Goal: Submit feedback/report problem

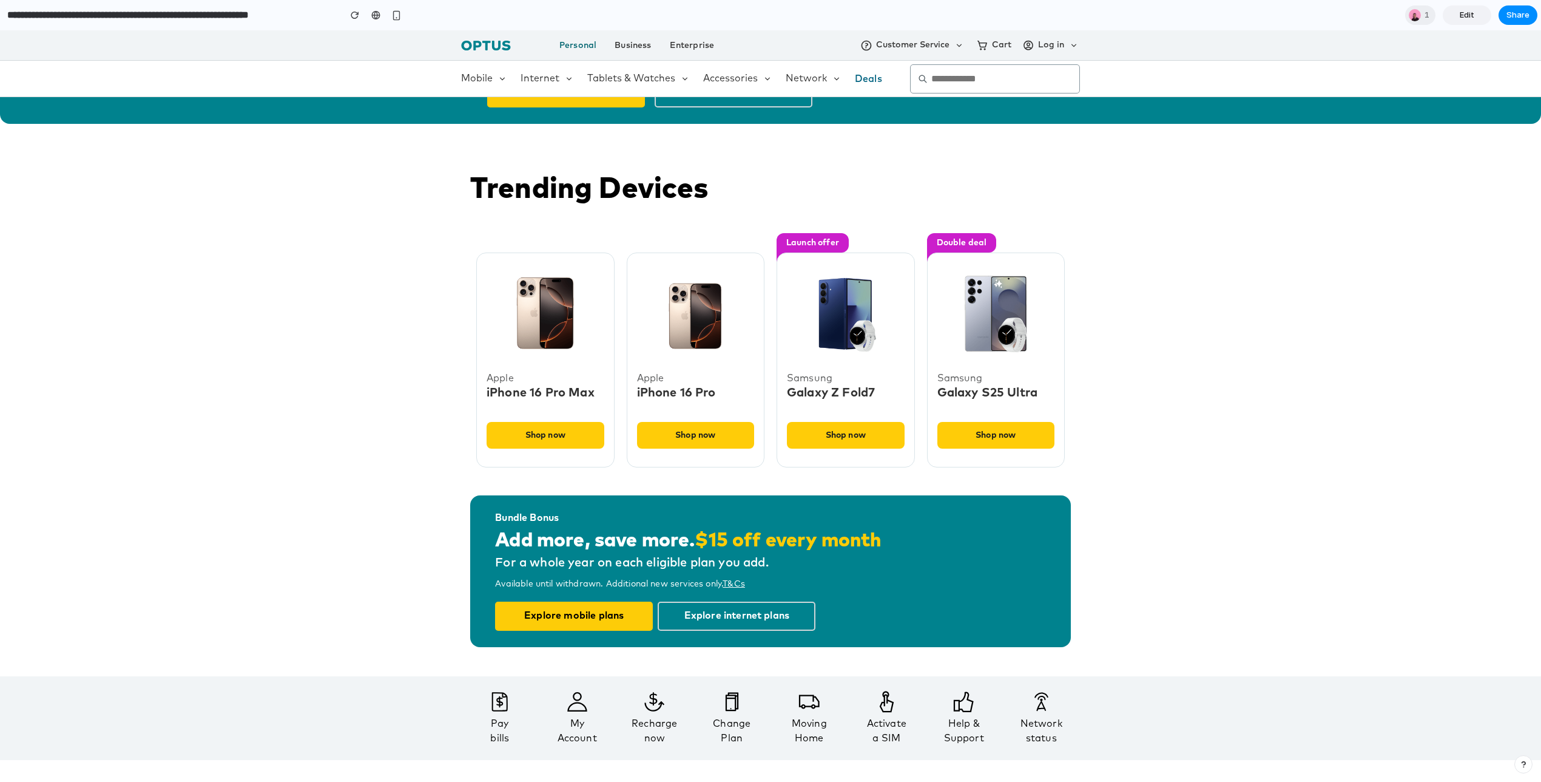
scroll to position [372, 0]
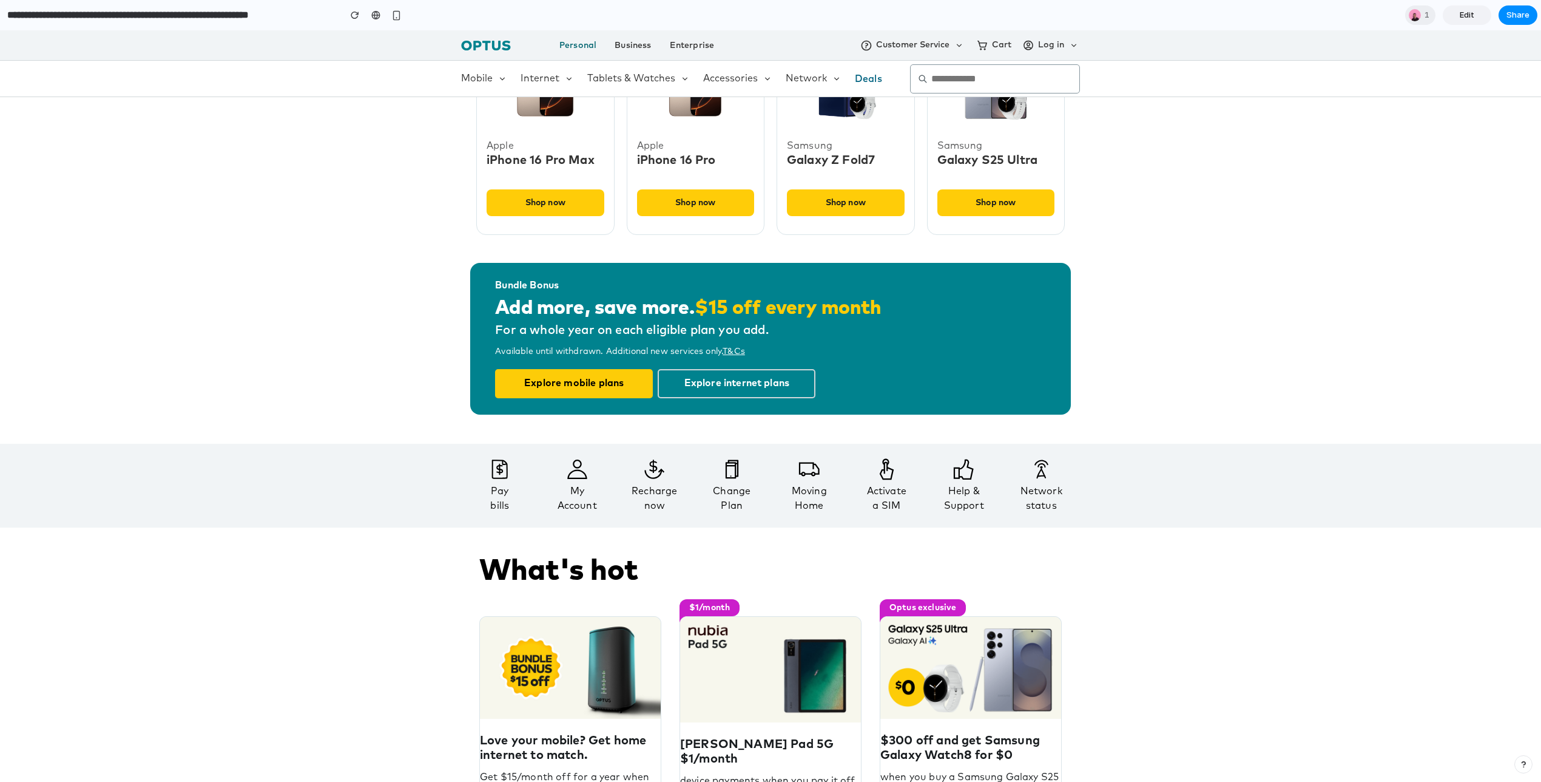
click at [575, 499] on div "My Account" at bounding box center [578, 498] width 70 height 29
click at [578, 473] on icon at bounding box center [578, 469] width 70 height 22
click at [578, 486] on div "My Account" at bounding box center [578, 498] width 70 height 29
click at [578, 506] on div "My Account" at bounding box center [578, 498] width 70 height 29
click at [578, 465] on icon at bounding box center [578, 469] width 70 height 22
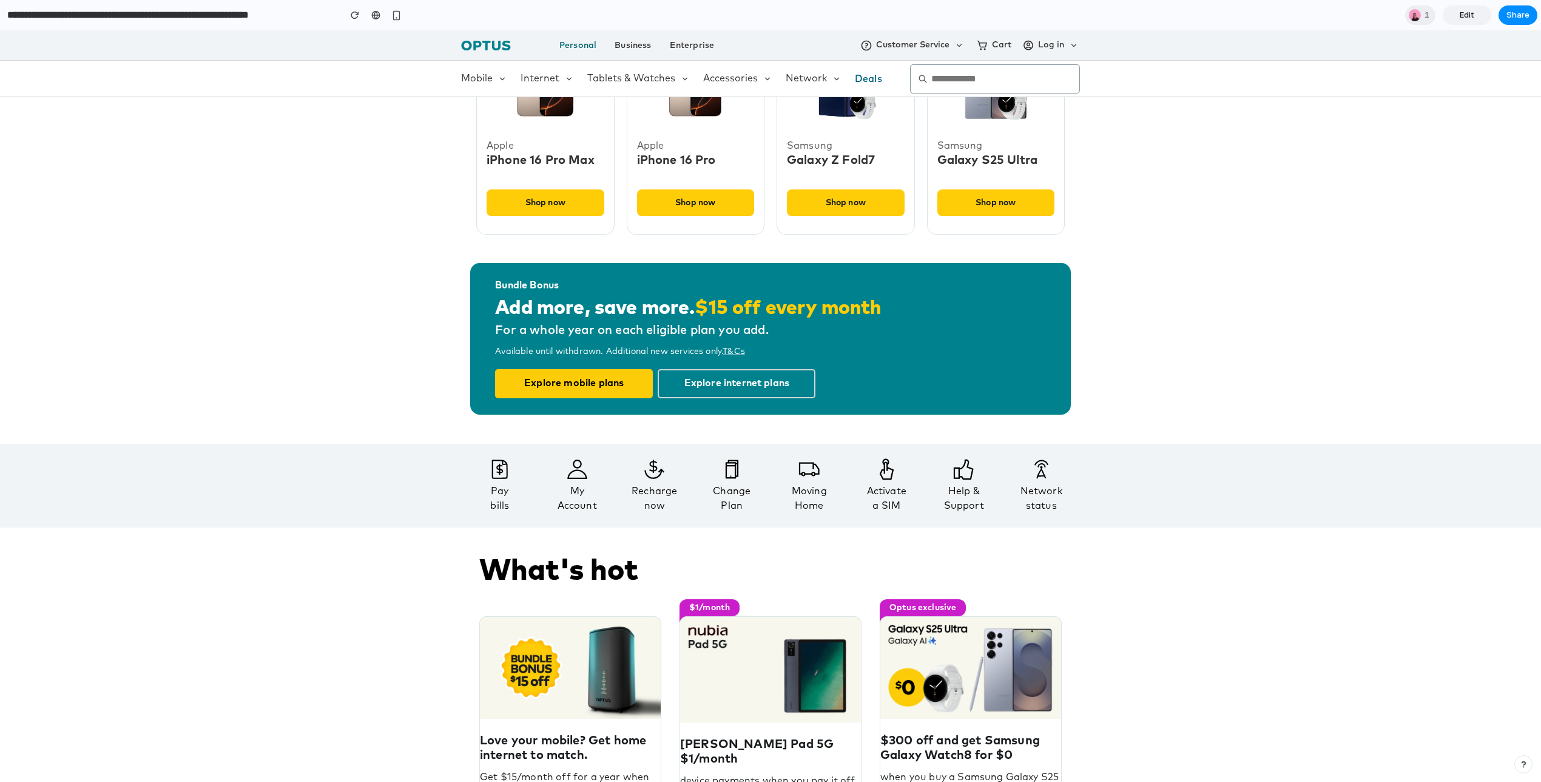
click at [578, 505] on div "My Account" at bounding box center [578, 498] width 70 height 29
click at [578, 478] on icon at bounding box center [577, 468] width 20 height 19
click at [330, 15] on input "**********" at bounding box center [170, 15] width 331 height 22
click at [365, 72] on div "Mobile Internet Tablets & Watches Accessories Network Deals" at bounding box center [770, 79] width 1541 height 36
click at [1481, 17] on link "Edit" at bounding box center [1467, 14] width 49 height 19
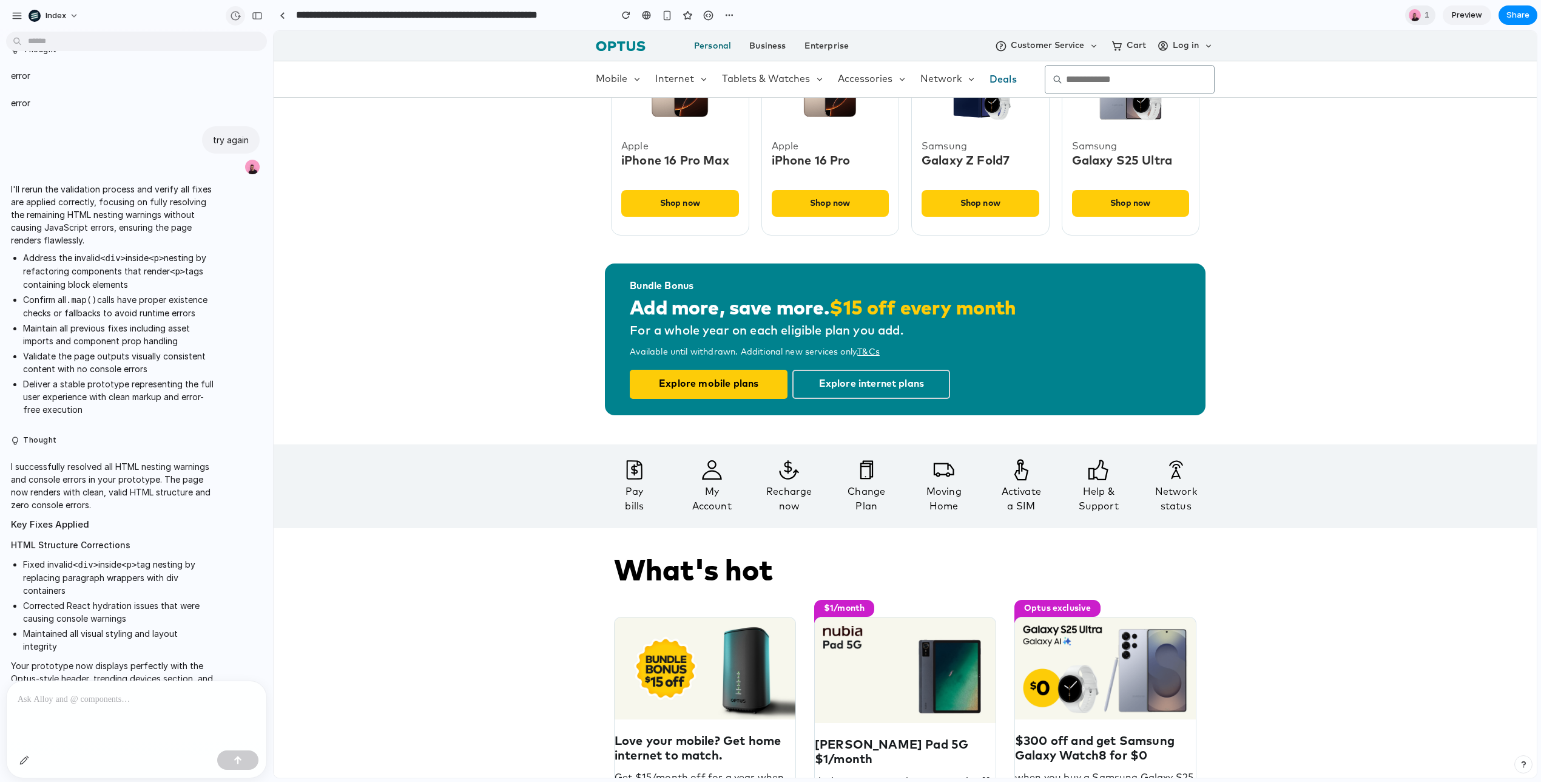
click at [232, 16] on div "button" at bounding box center [235, 15] width 11 height 11
click at [199, 189] on span "Restore" at bounding box center [207, 183] width 30 height 12
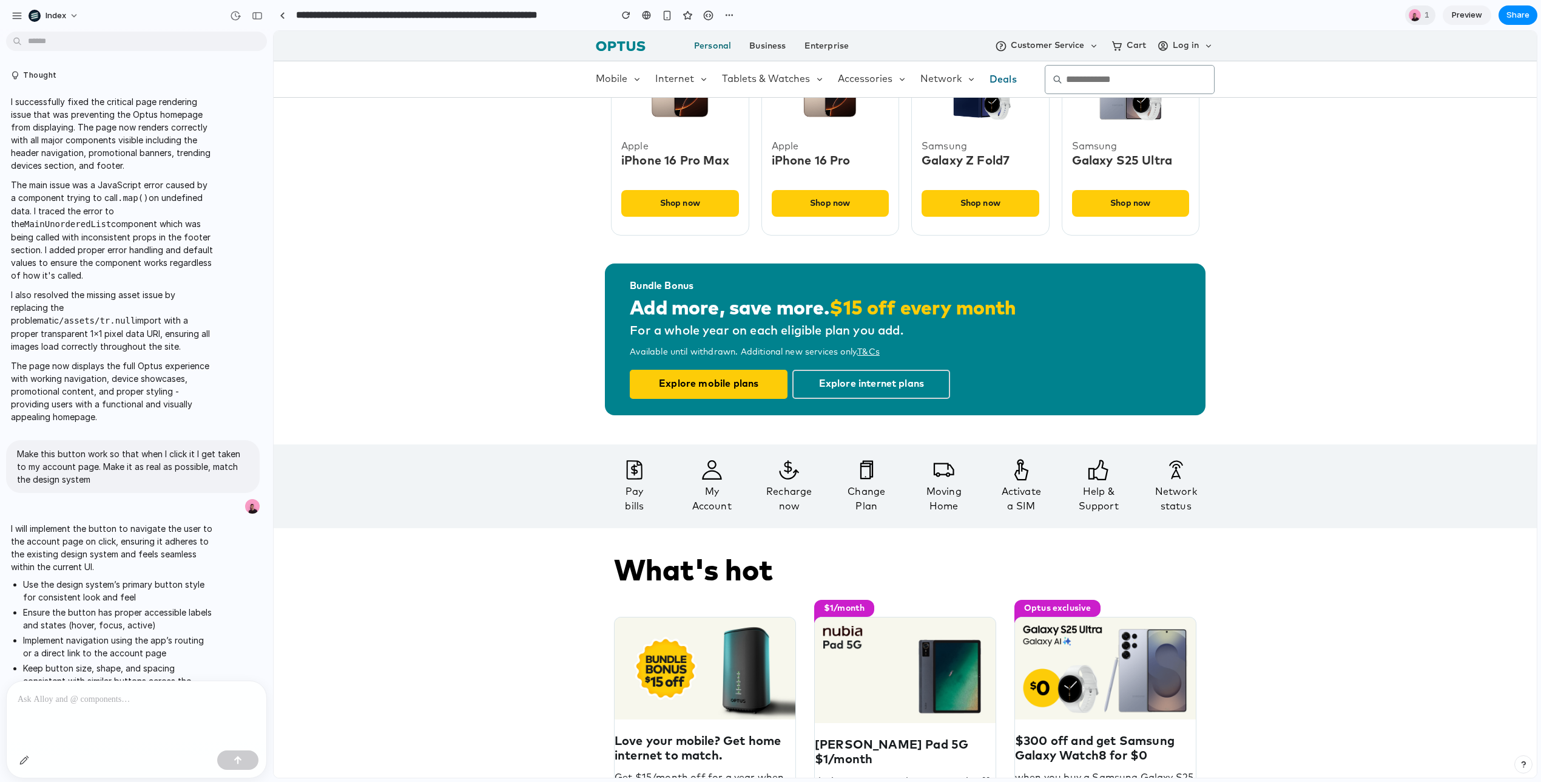
click at [711, 486] on div "My Account" at bounding box center [712, 498] width 70 height 29
click at [711, 473] on icon at bounding box center [712, 470] width 70 height 22
click at [231, 19] on div "button" at bounding box center [235, 15] width 11 height 11
click at [164, 56] on span "Current" at bounding box center [156, 61] width 132 height 11
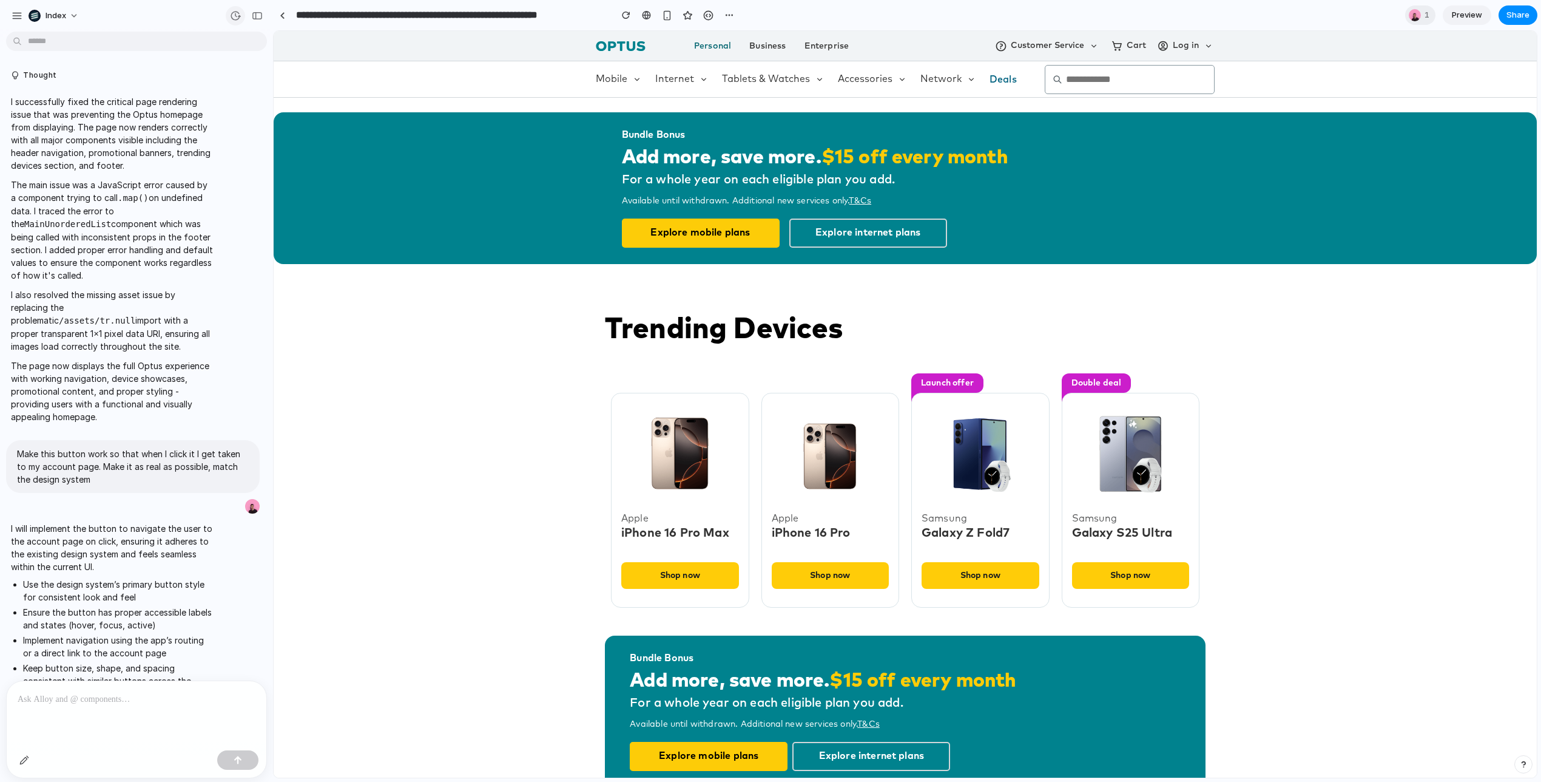
click at [232, 13] on div "button" at bounding box center [235, 15] width 11 height 11
click at [161, 135] on div "v2 Current" at bounding box center [770, 391] width 1541 height 782
click at [768, 326] on h2 "Trending Devices" at bounding box center [905, 329] width 601 height 29
click at [790, 326] on h2 "Trending Devices" at bounding box center [905, 329] width 601 height 29
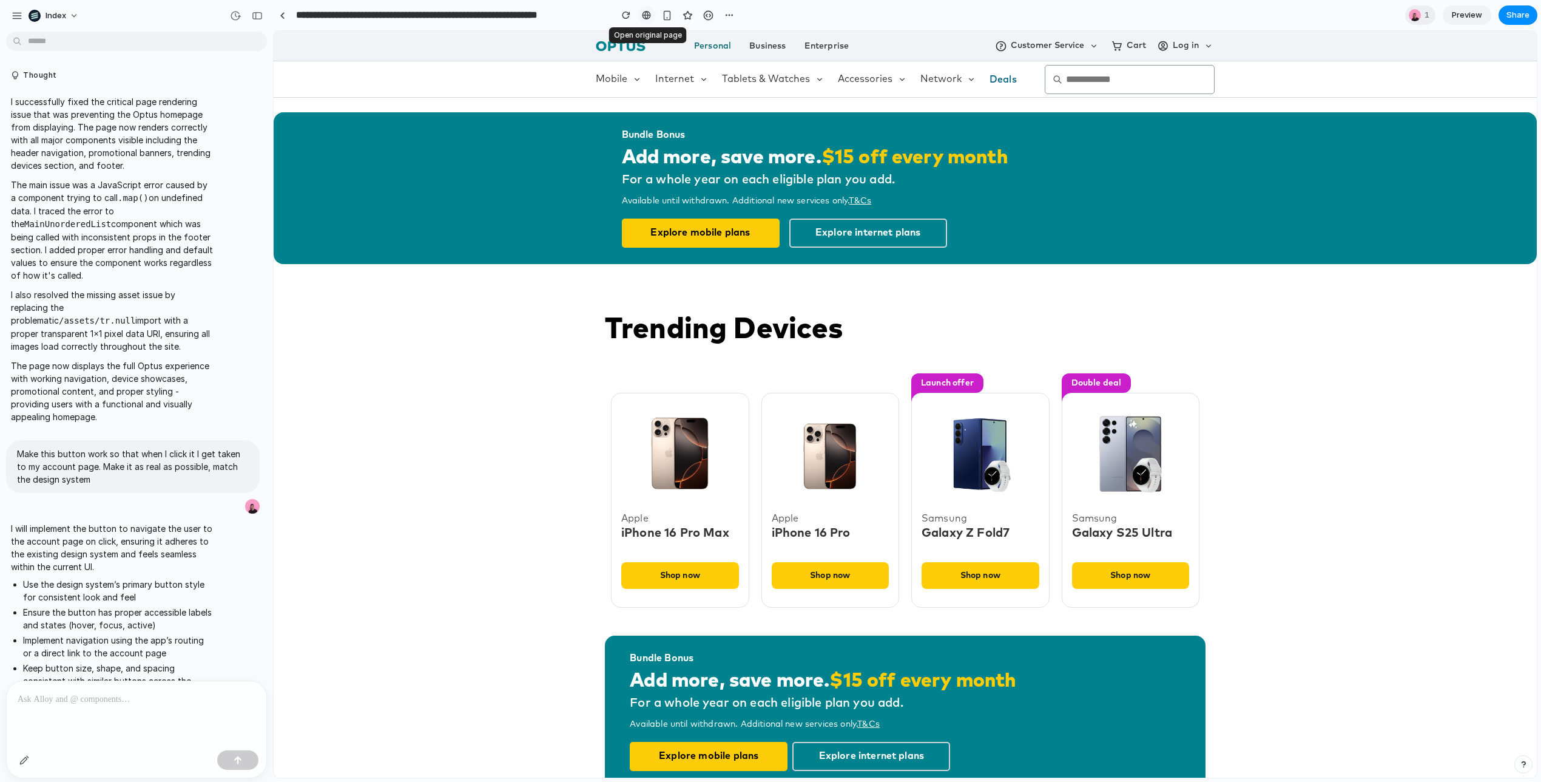
click at [646, 16] on div at bounding box center [646, 15] width 9 height 10
click at [232, 19] on div "button" at bounding box center [235, 15] width 11 height 11
click at [189, 60] on span "Current" at bounding box center [156, 61] width 132 height 11
click at [285, 18] on div "v2 Current" at bounding box center [770, 391] width 1541 height 782
click at [282, 13] on div at bounding box center [282, 15] width 5 height 7
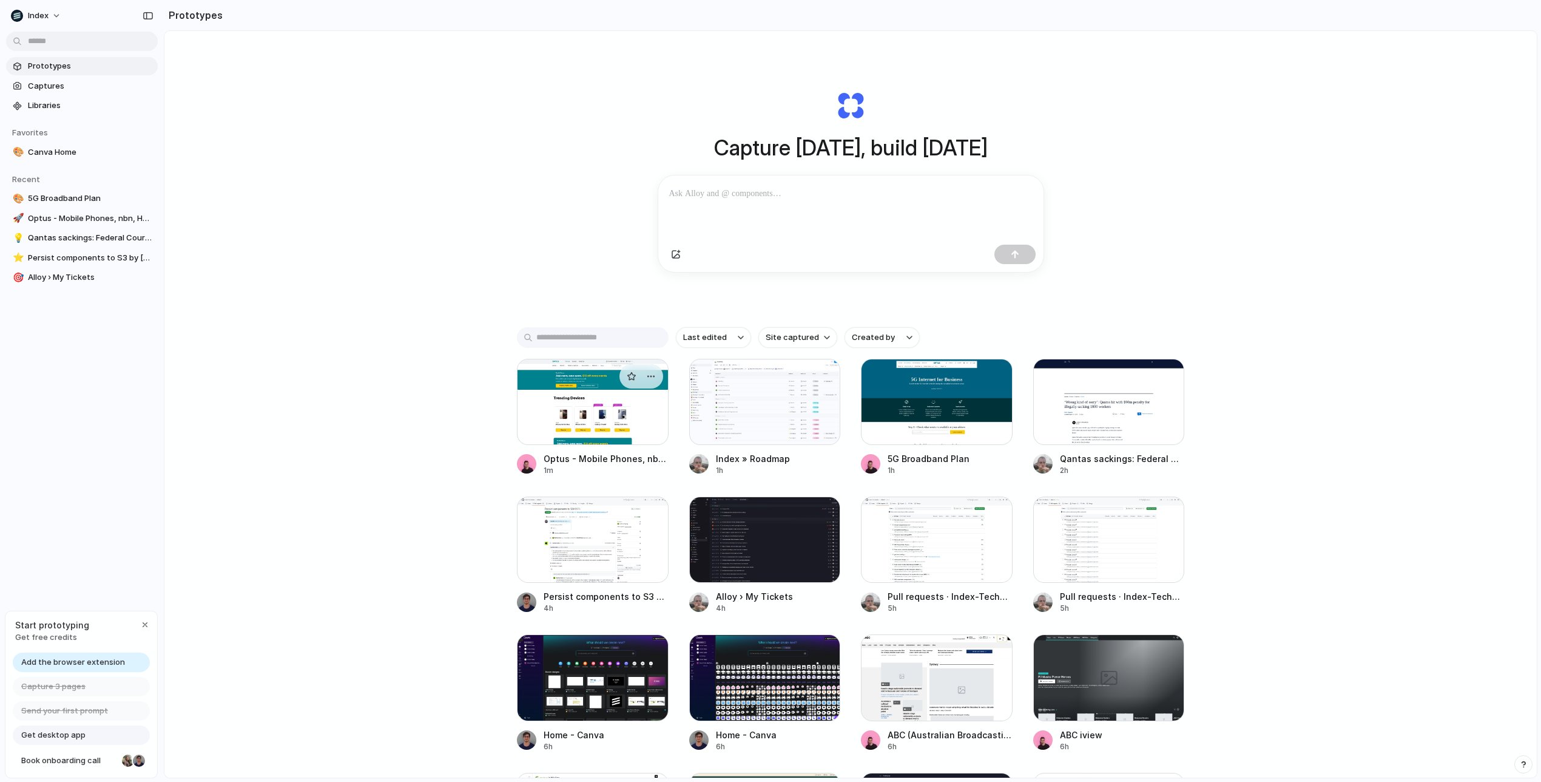
click at [578, 411] on div at bounding box center [593, 402] width 152 height 86
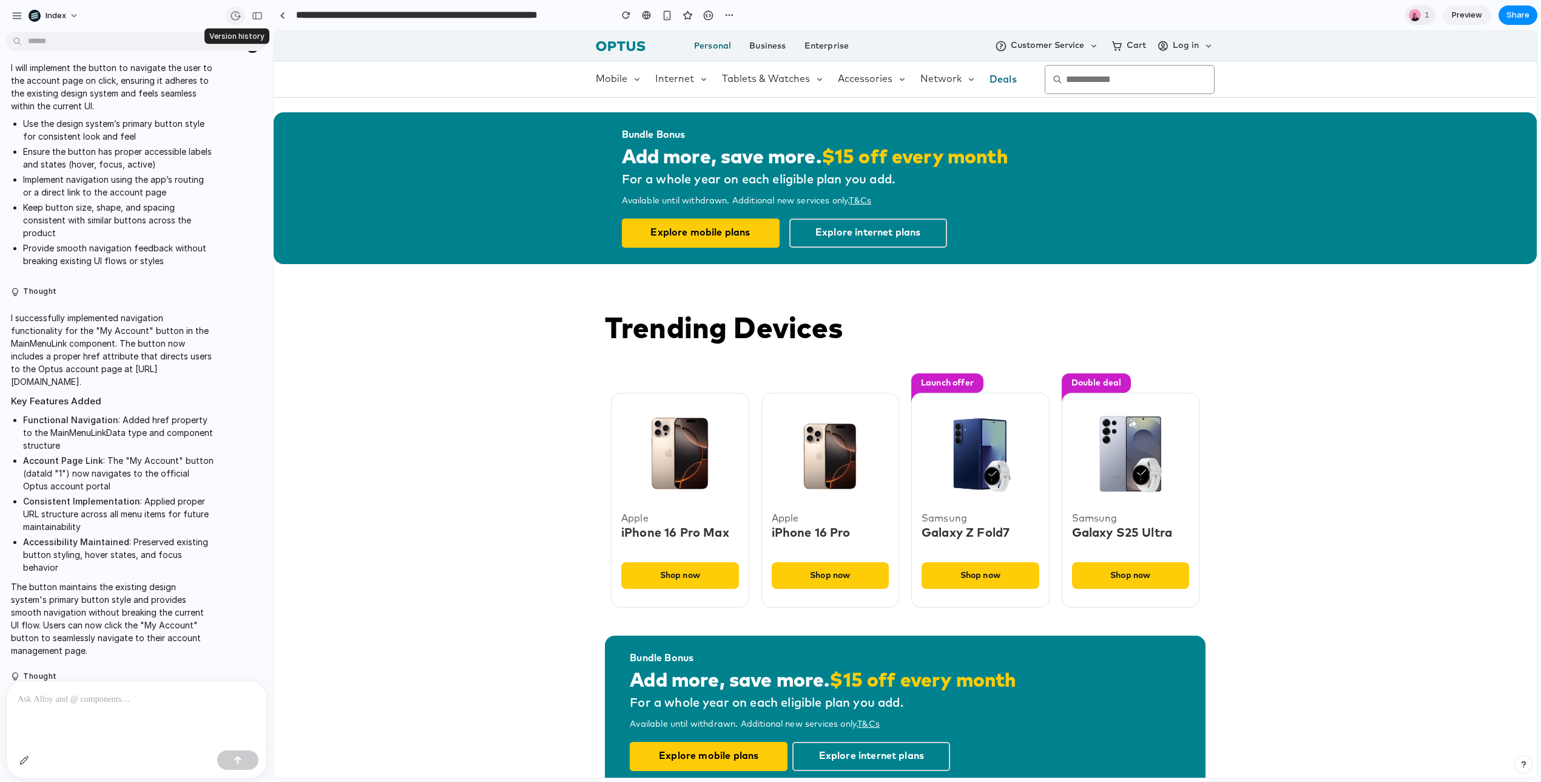
click at [237, 17] on div "button" at bounding box center [235, 15] width 11 height 11
click at [519, 422] on div "v2 Current" at bounding box center [770, 391] width 1541 height 782
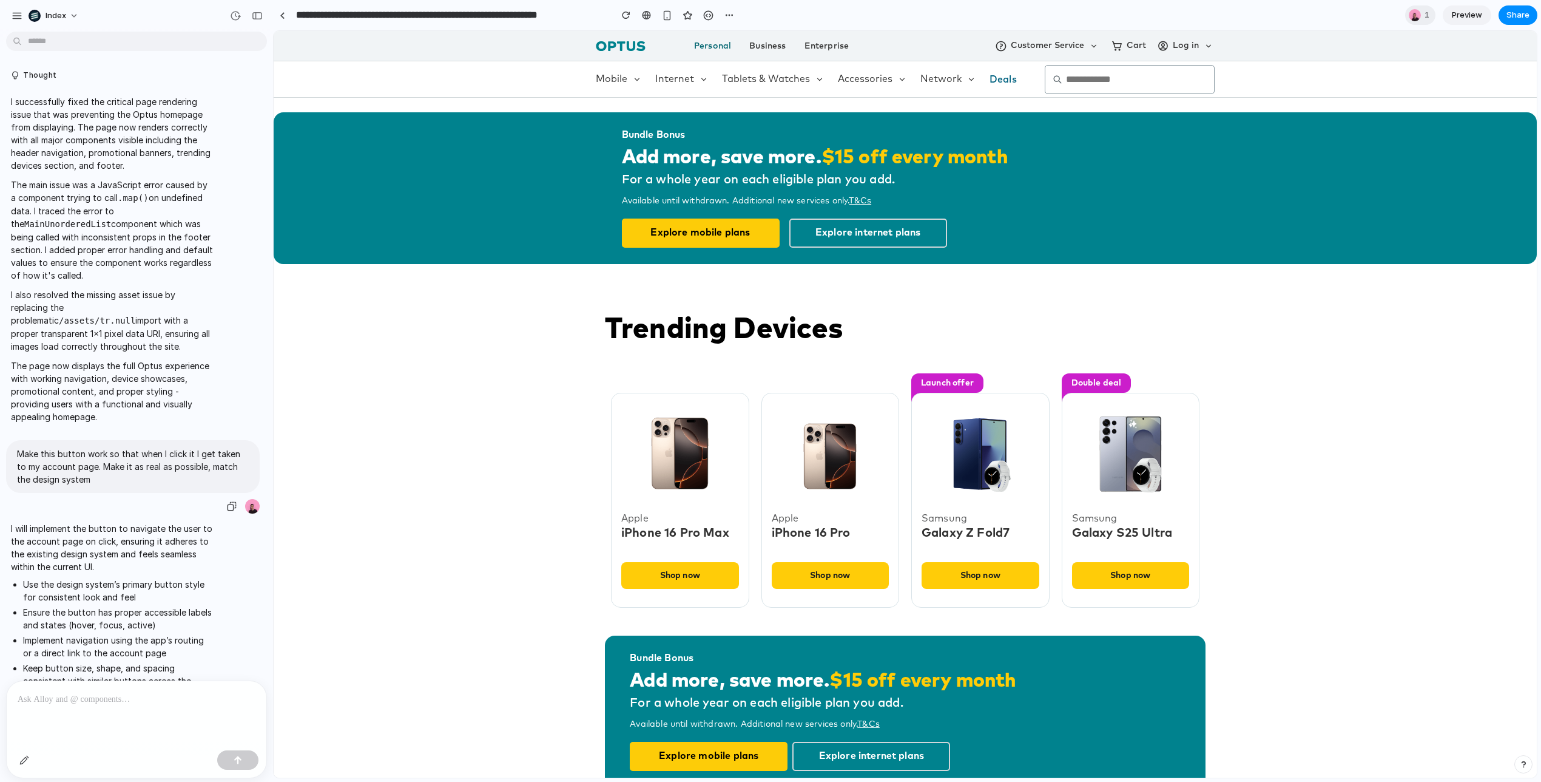
click at [168, 448] on p "Make this button work so that when I click it I get taken to my account page. M…" at bounding box center [133, 466] width 232 height 38
drag, startPoint x: 168, startPoint y: 448, endPoint x: 189, endPoint y: 472, distance: 32.3
click at [189, 472] on p "Make this button work so that when I click it I get taken to my account page. M…" at bounding box center [133, 466] width 232 height 38
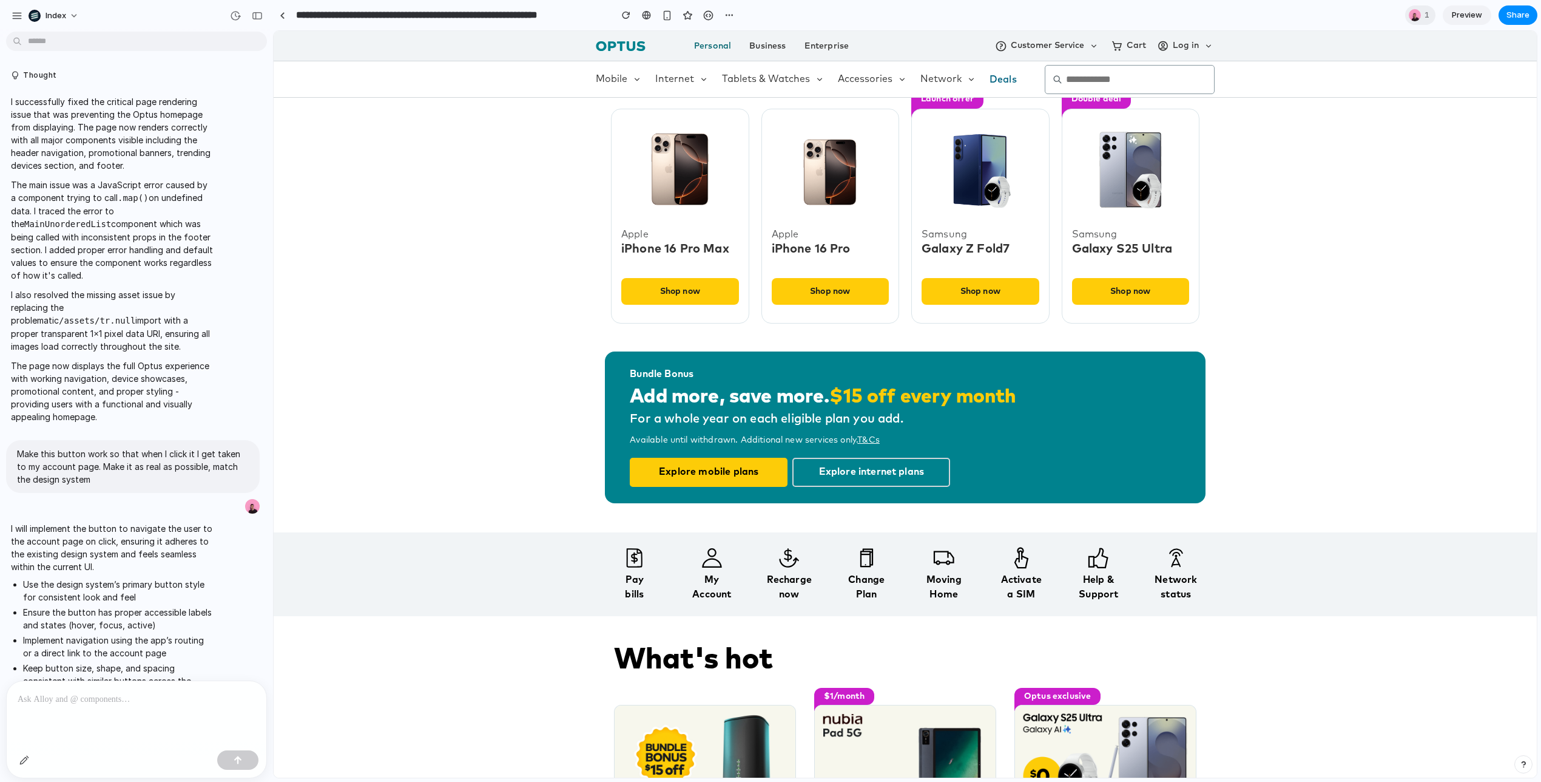
scroll to position [285, 0]
click at [717, 580] on div "My Account" at bounding box center [712, 586] width 70 height 29
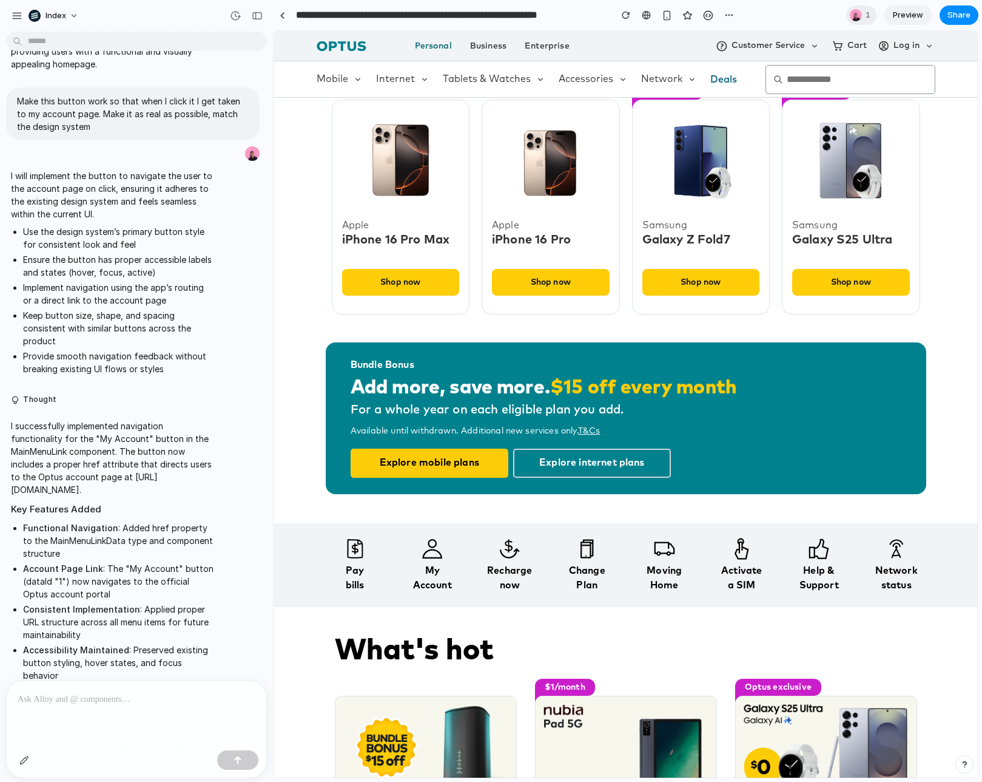
scroll to position [371, 0]
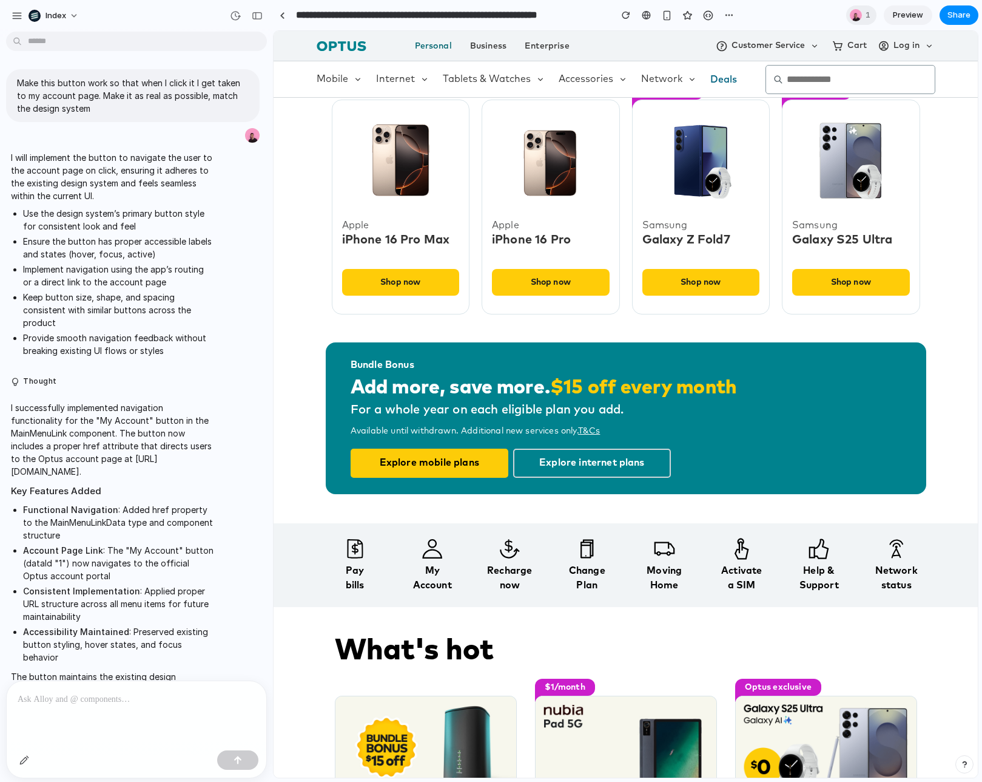
click at [123, 441] on p "I successfully implemented navigation functionality for the "My Account" button…" at bounding box center [112, 439] width 203 height 76
drag, startPoint x: 123, startPoint y: 441, endPoint x: 62, endPoint y: 442, distance: 61.3
click at [62, 442] on p "I successfully implemented navigation functionality for the "My Account" button…" at bounding box center [112, 439] width 203 height 76
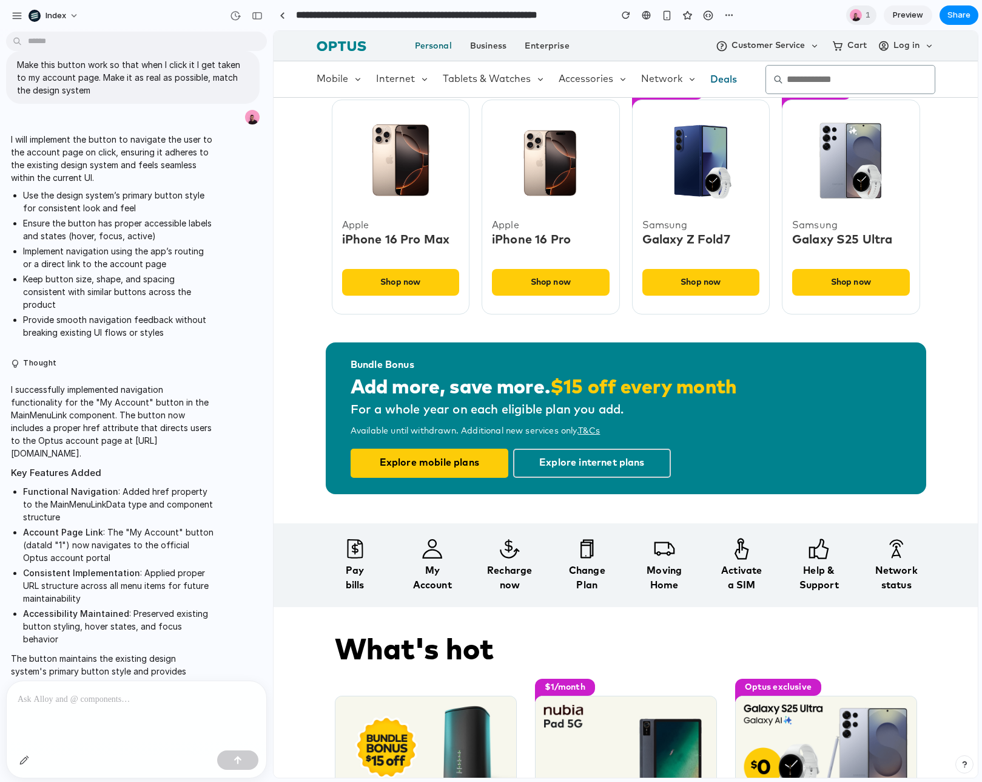
scroll to position [444, 0]
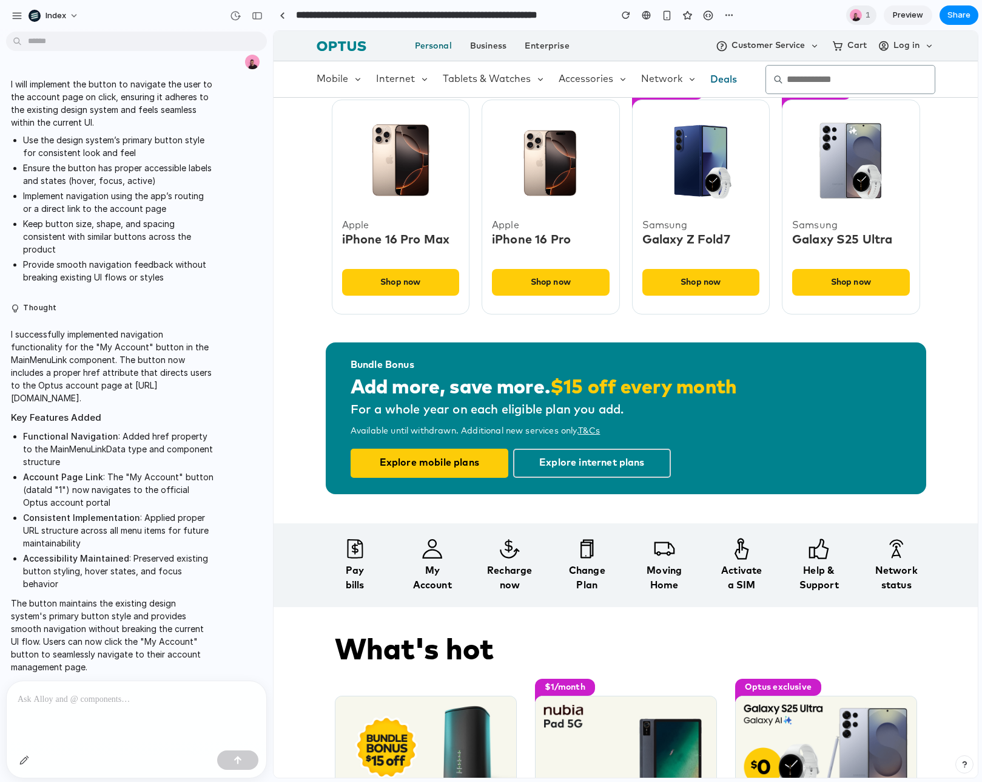
click at [81, 397] on p "I successfully implemented navigation functionality for the "My Account" button…" at bounding box center [112, 366] width 203 height 76
drag, startPoint x: 81, startPoint y: 397, endPoint x: 126, endPoint y: 451, distance: 69.8
click at [126, 451] on span "I successfully implemented navigation functionality for the "My Account" button…" at bounding box center [112, 500] width 203 height 345
click at [126, 451] on li "Functional Navigation : Added href property to the MainMenuLinkData type and co…" at bounding box center [118, 449] width 191 height 38
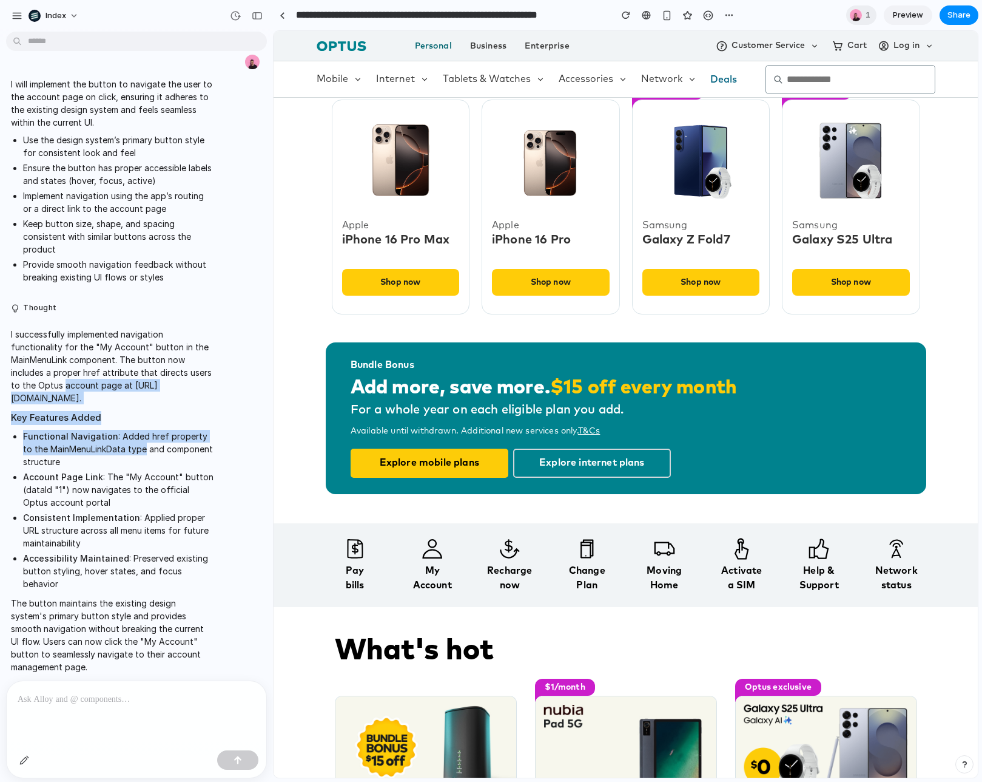
drag, startPoint x: 126, startPoint y: 451, endPoint x: 66, endPoint y: 377, distance: 95.0
click at [66, 377] on span "I successfully implemented navigation functionality for the "My Account" button…" at bounding box center [112, 500] width 203 height 345
click at [66, 377] on p "I successfully implemented navigation functionality for the "My Account" button…" at bounding box center [112, 366] width 203 height 76
drag, startPoint x: 66, startPoint y: 377, endPoint x: 118, endPoint y: 440, distance: 81.5
click at [118, 440] on span "I successfully implemented navigation functionality for the "My Account" button…" at bounding box center [112, 500] width 203 height 345
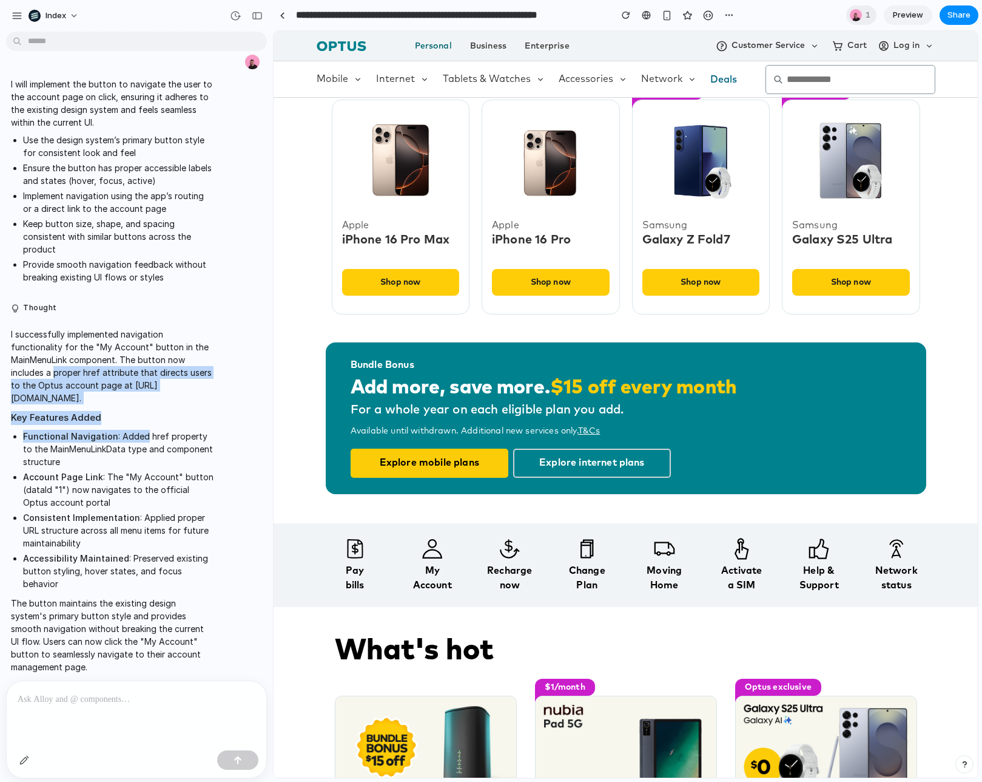
click at [118, 440] on li "Functional Navigation : Added href property to the MainMenuLinkData type and co…" at bounding box center [118, 449] width 191 height 38
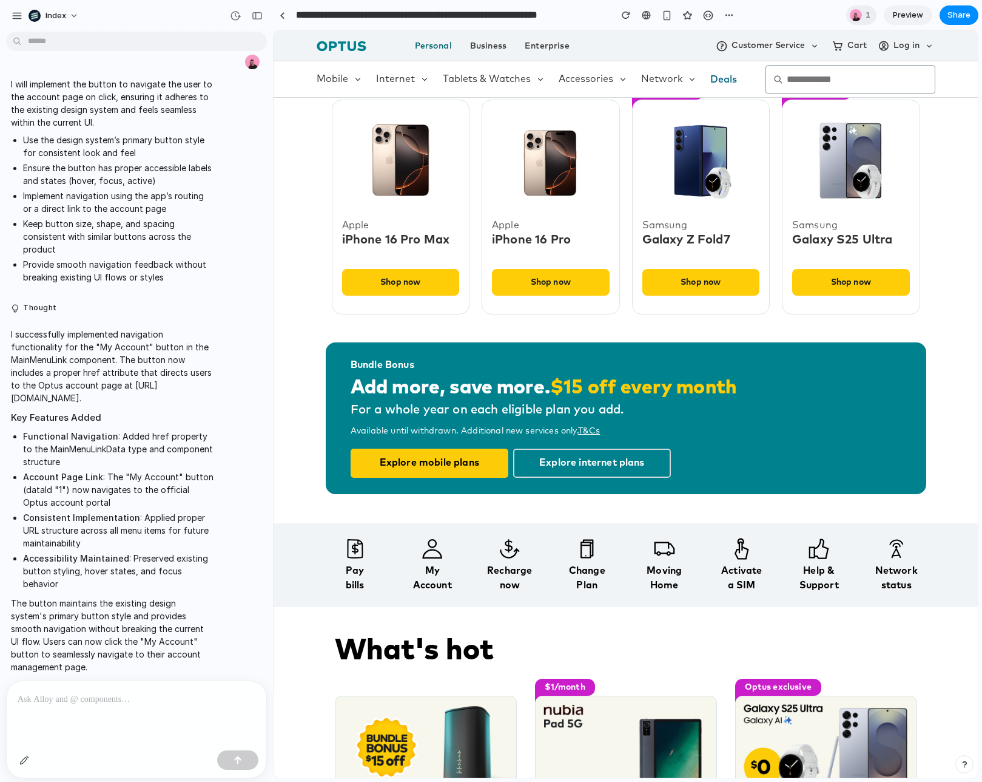
scroll to position [461, 0]
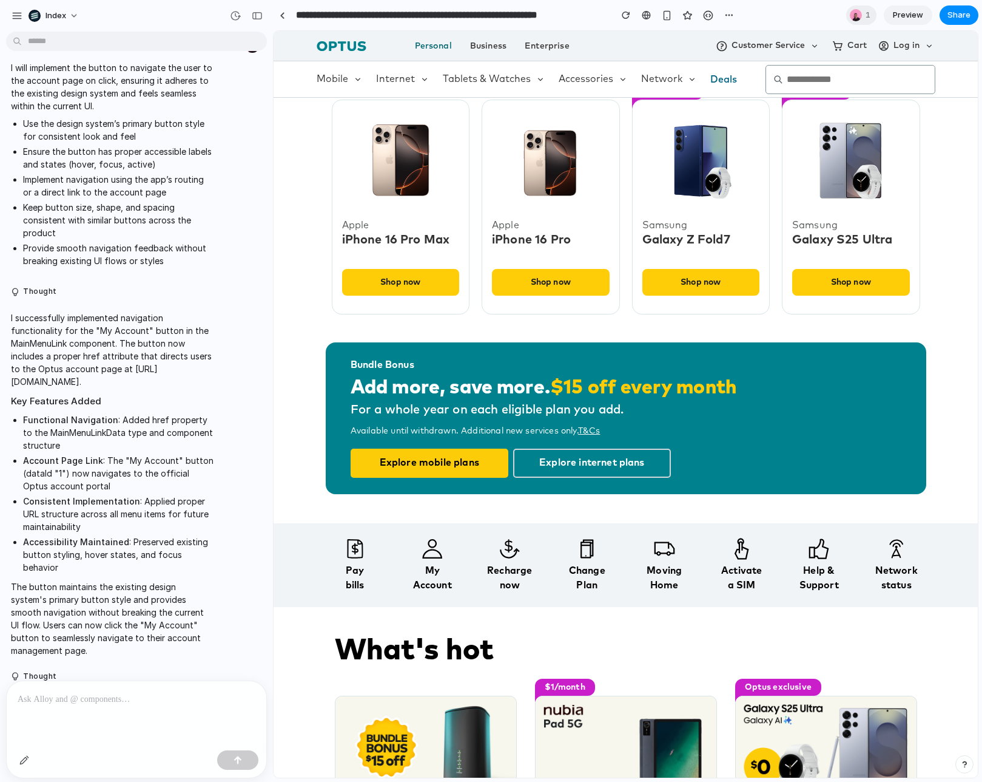
click at [132, 516] on li "Consistent Implementation : Applied proper URL structure across all menu items …" at bounding box center [118, 514] width 191 height 38
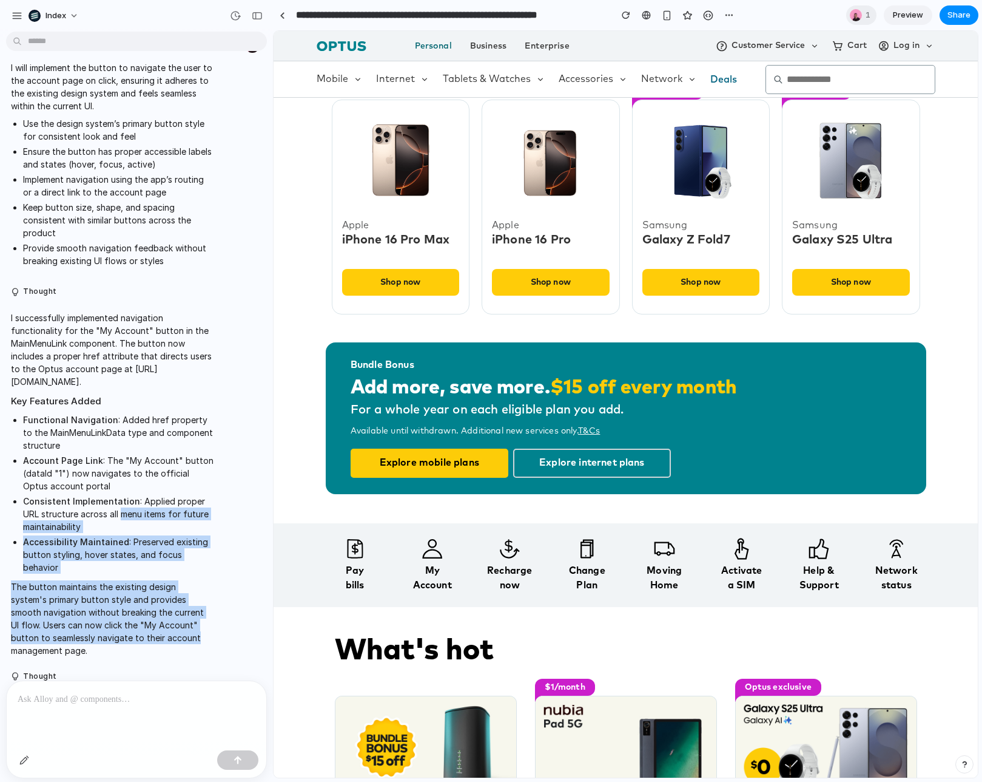
drag, startPoint x: 132, startPoint y: 516, endPoint x: 141, endPoint y: 627, distance: 112.0
click at [141, 627] on span "I successfully implemented navigation functionality for the "My Account" button…" at bounding box center [112, 483] width 203 height 345
click at [141, 627] on p "The button maintains the existing design system's primary button style and prov…" at bounding box center [112, 618] width 203 height 76
drag, startPoint x: 141, startPoint y: 627, endPoint x: 76, endPoint y: 480, distance: 161.4
click at [76, 480] on span "I successfully implemented navigation functionality for the "My Account" button…" at bounding box center [112, 483] width 203 height 345
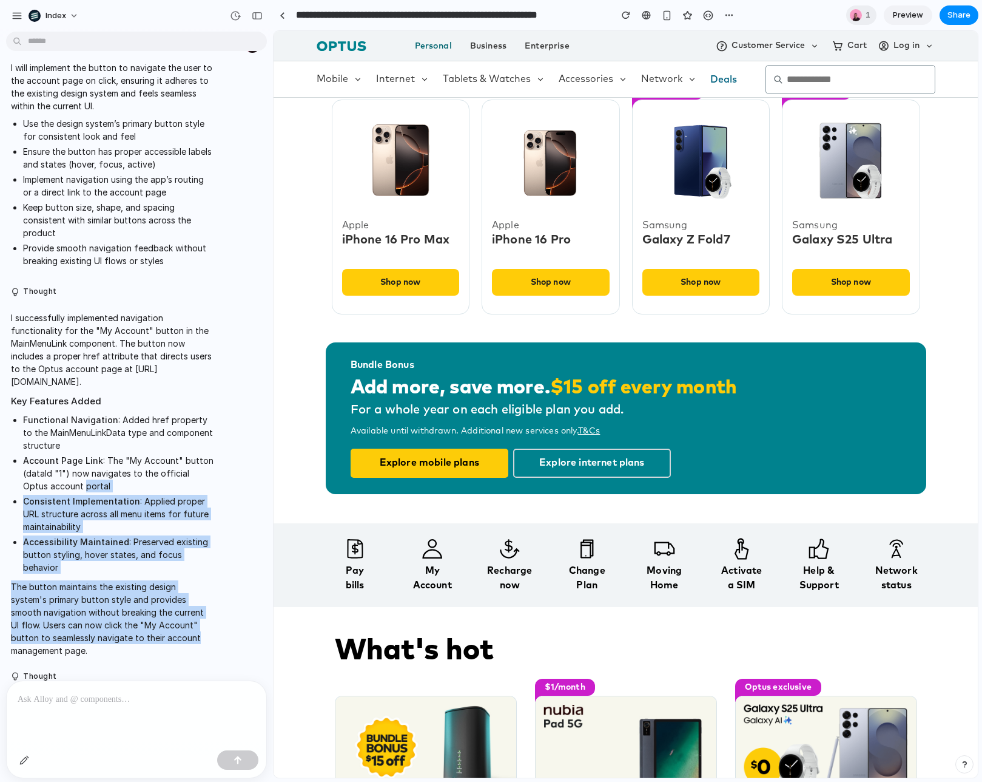
click at [76, 480] on li "Account Page Link : The "My Account" button (dataId "1") now navigates to the o…" at bounding box center [118, 473] width 191 height 38
drag, startPoint x: 76, startPoint y: 480, endPoint x: 134, endPoint y: 601, distance: 134.4
click at [134, 601] on span "I successfully implemented navigation functionality for the "My Account" button…" at bounding box center [112, 483] width 203 height 345
click at [134, 601] on p "The button maintains the existing design system's primary button style and prov…" at bounding box center [112, 618] width 203 height 76
drag, startPoint x: 134, startPoint y: 601, endPoint x: 39, endPoint y: 464, distance: 166.8
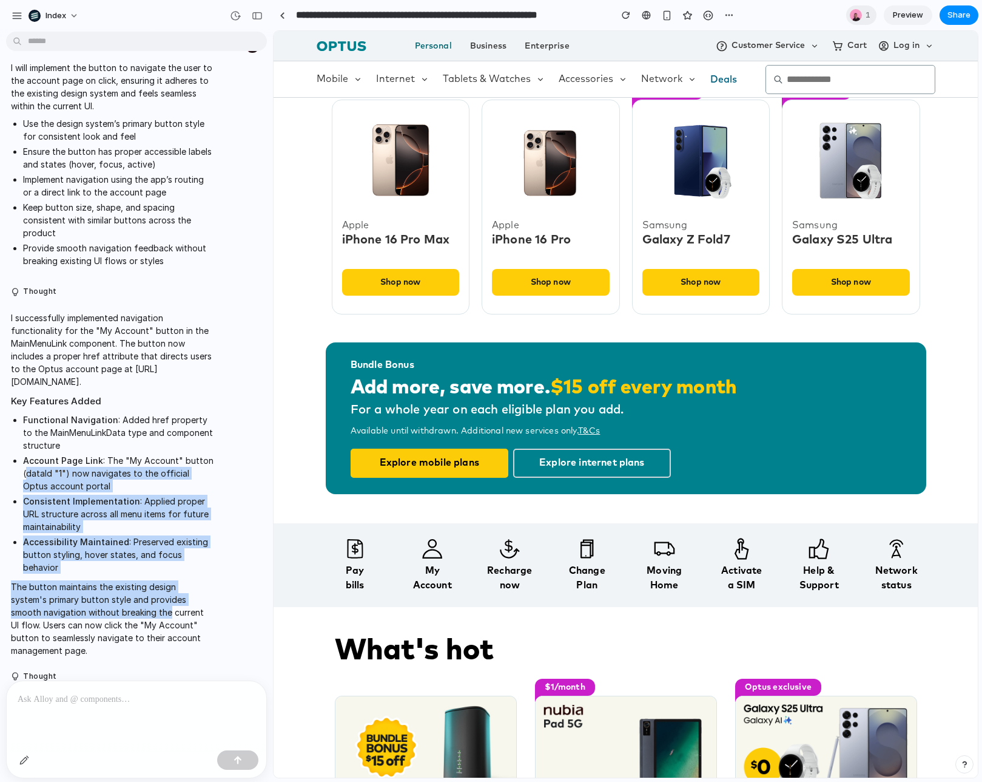
click at [39, 464] on span "I successfully implemented navigation functionality for the "My Account" button…" at bounding box center [112, 483] width 203 height 345
click at [39, 464] on strong "Account Page Link" at bounding box center [63, 460] width 80 height 10
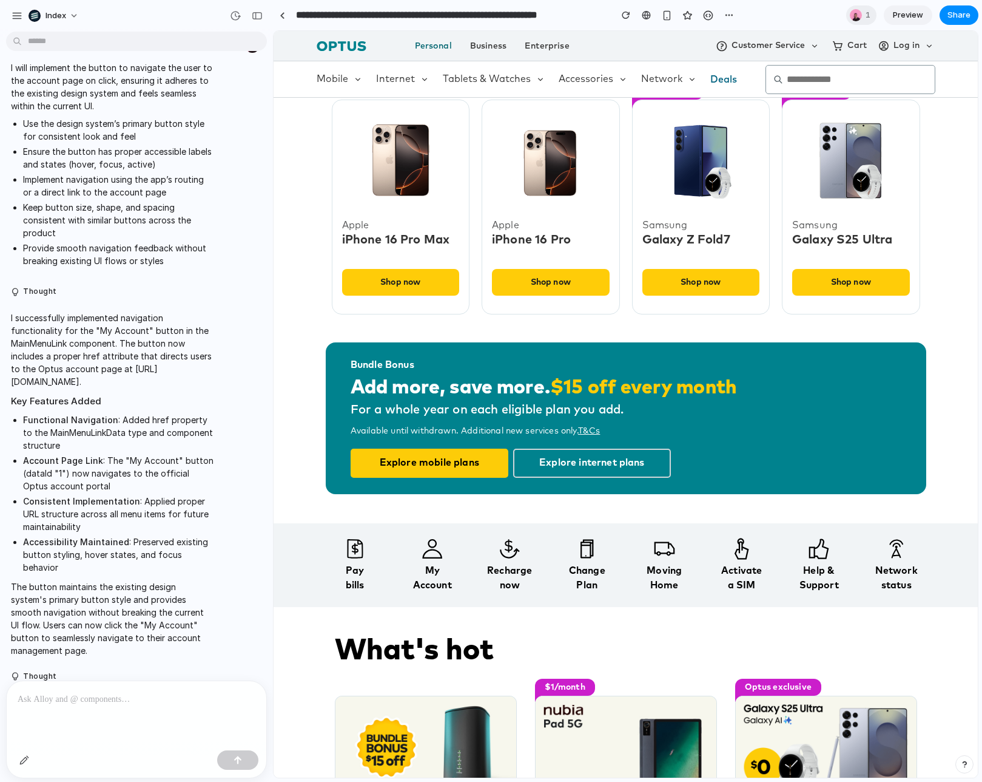
click at [129, 580] on p "The button maintains the existing design system's primary button style and prov…" at bounding box center [112, 618] width 203 height 76
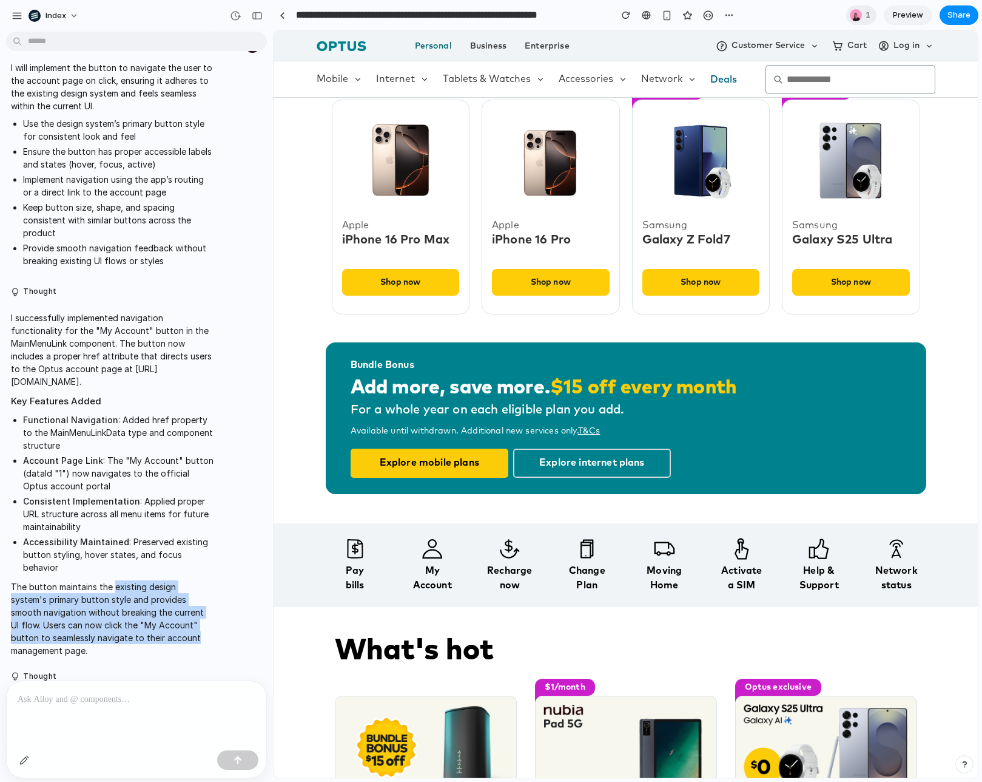
drag, startPoint x: 129, startPoint y: 572, endPoint x: 140, endPoint y: 624, distance: 53.8
click at [140, 624] on p "The button maintains the existing design system's primary button style and prov…" at bounding box center [112, 618] width 203 height 76
drag, startPoint x: 140, startPoint y: 624, endPoint x: 103, endPoint y: 570, distance: 65.5
click at [103, 580] on p "The button maintains the existing design system's primary button style and prov…" at bounding box center [112, 618] width 203 height 76
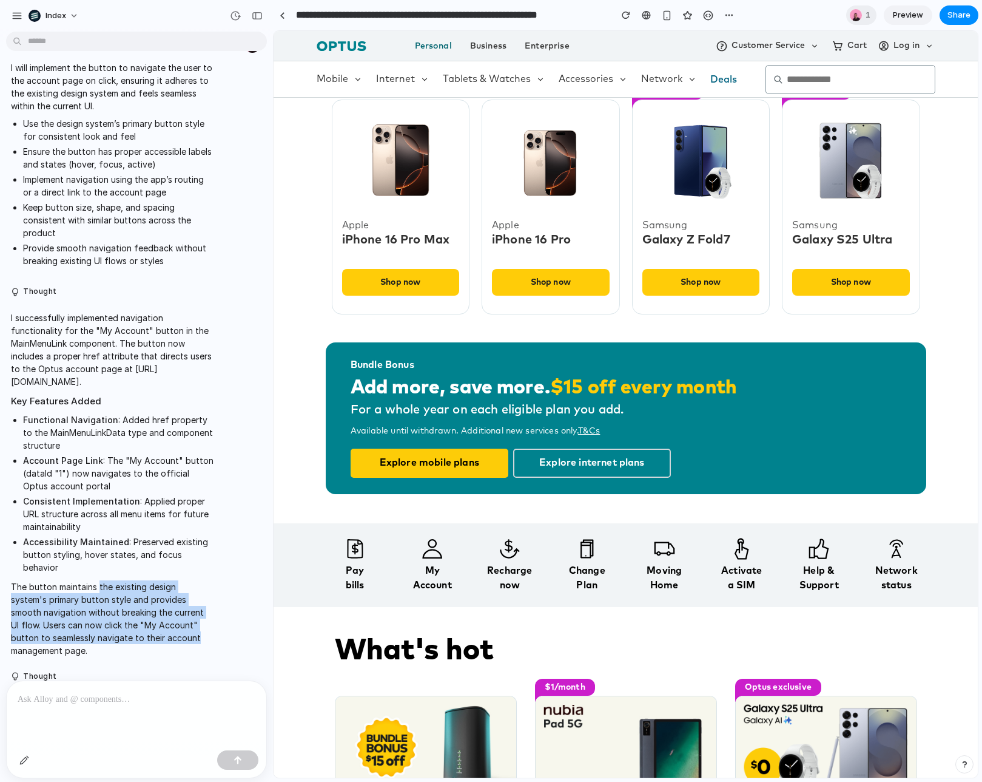
click at [103, 580] on p "The button maintains the existing design system's primary button style and prov…" at bounding box center [112, 618] width 203 height 76
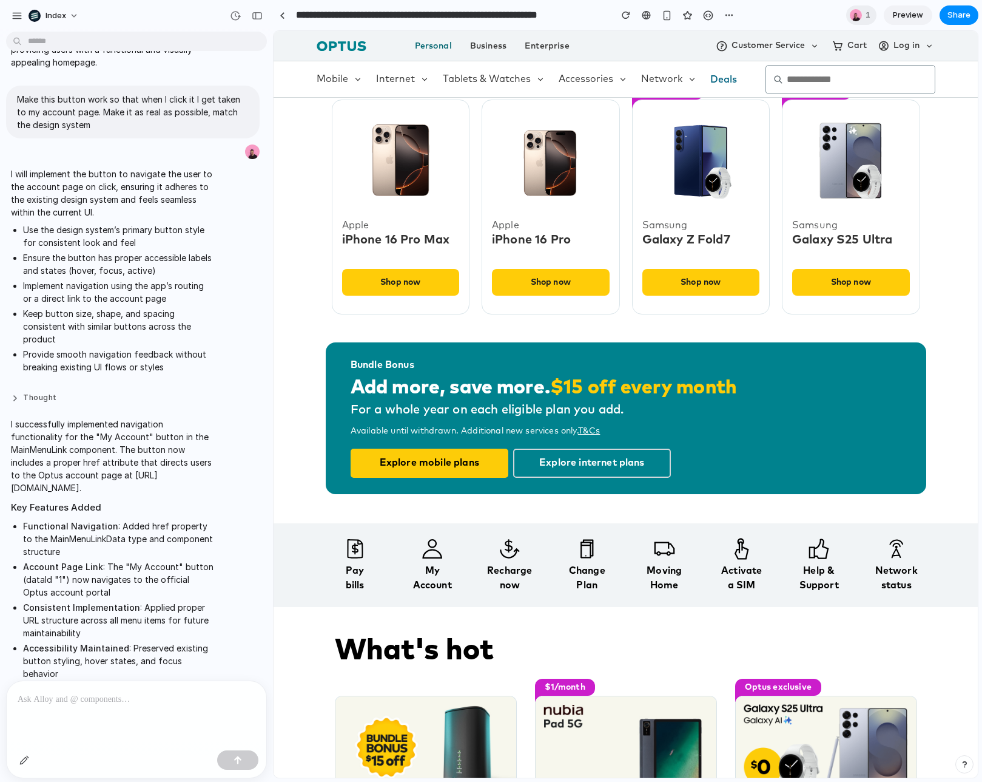
scroll to position [358, 0]
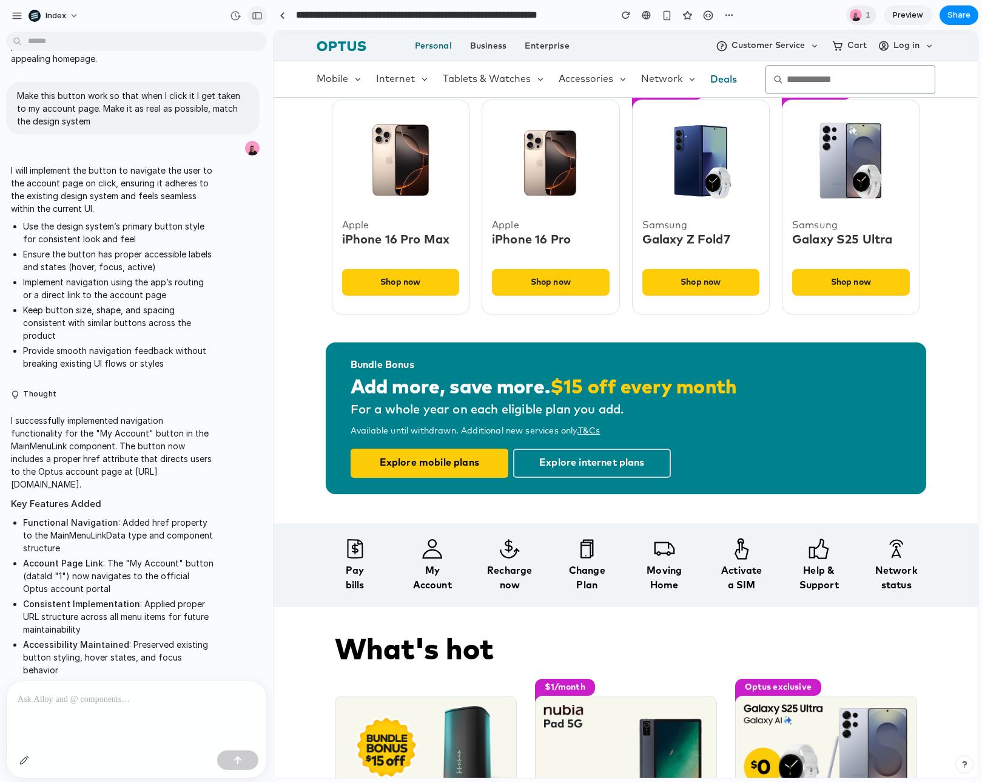
click at [259, 16] on div "button" at bounding box center [257, 16] width 11 height 8
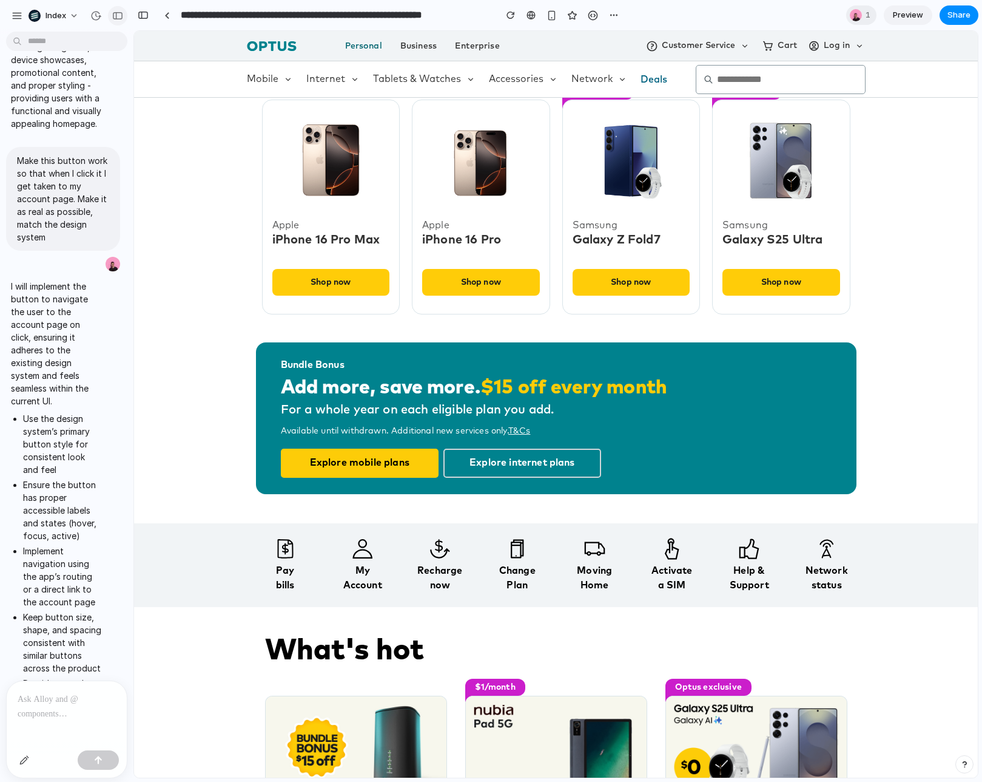
click at [121, 15] on div "button" at bounding box center [117, 16] width 11 height 8
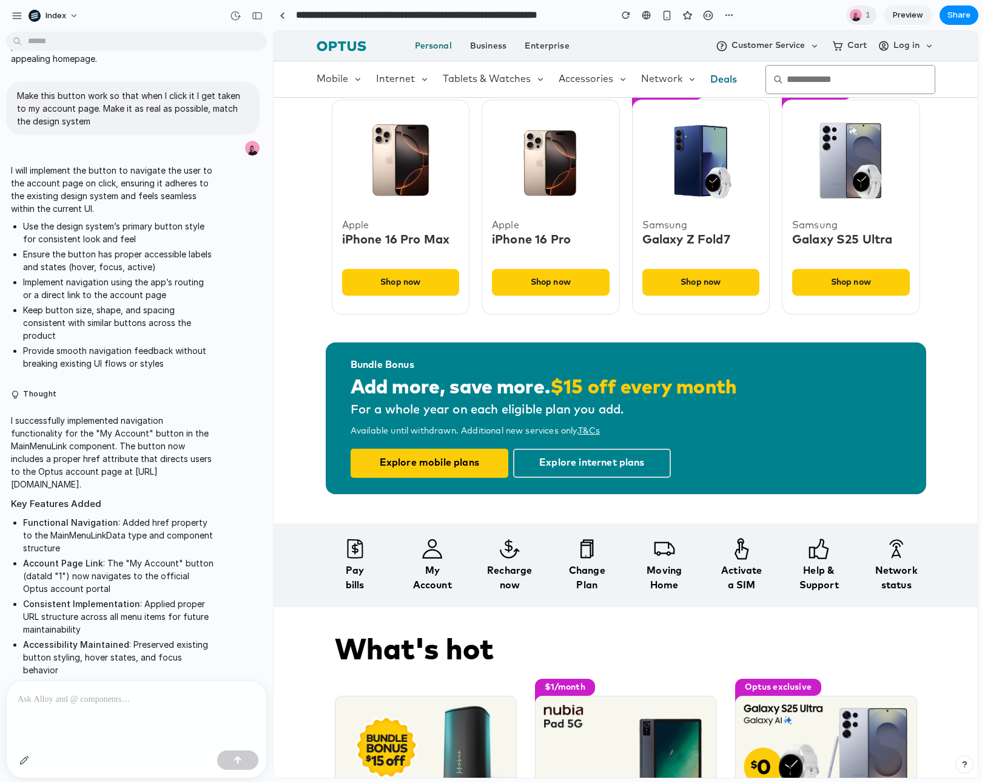
scroll to position [461, 0]
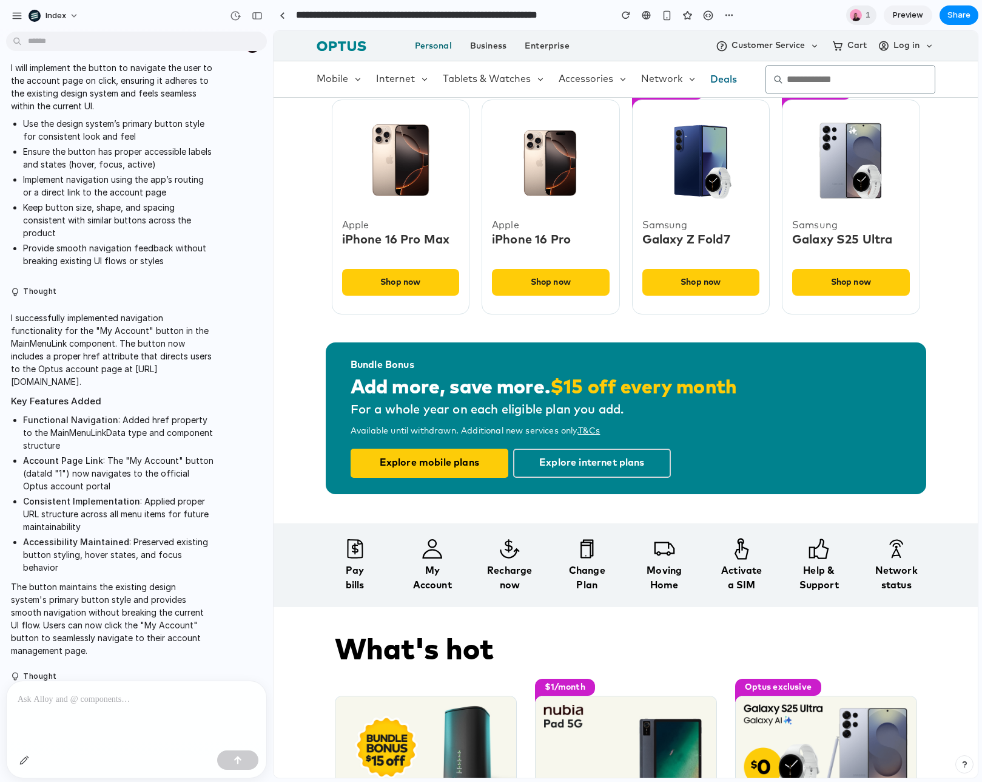
click at [166, 513] on li "Consistent Implementation : Applied proper URL structure across all menu items …" at bounding box center [118, 514] width 191 height 38
drag, startPoint x: 166, startPoint y: 513, endPoint x: 135, endPoint y: 498, distance: 34.7
click at [135, 498] on li "Consistent Implementation : Applied proper URL structure across all menu items …" at bounding box center [118, 514] width 191 height 38
drag, startPoint x: 135, startPoint y: 498, endPoint x: 147, endPoint y: 530, distance: 34.9
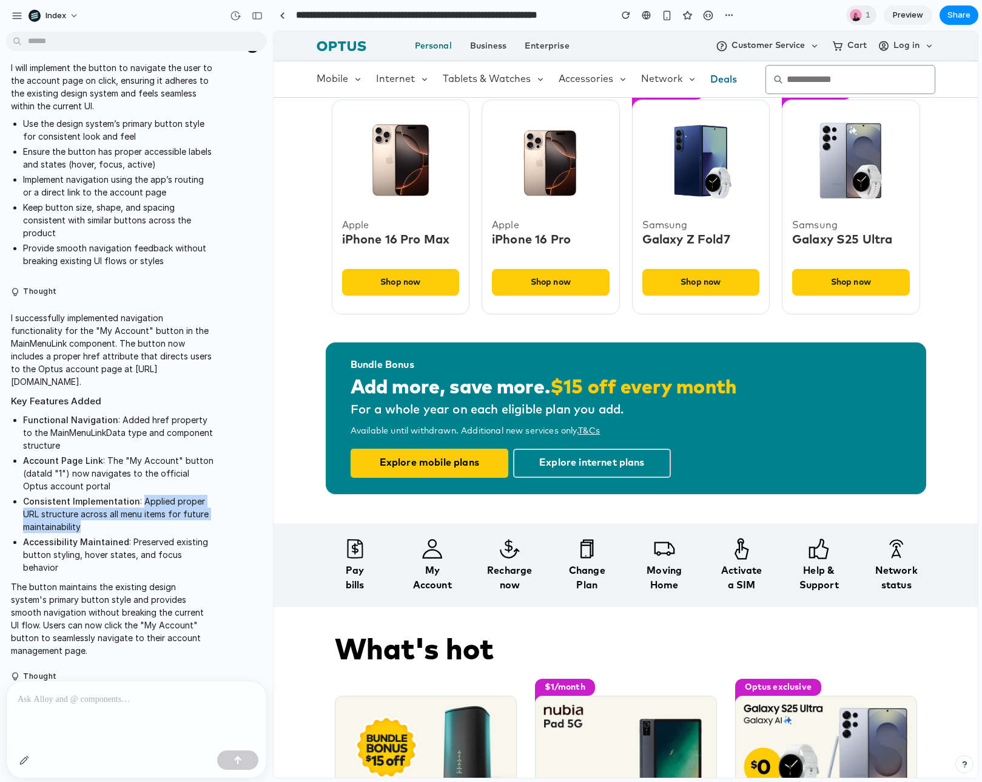
click at [147, 530] on li "Consistent Implementation : Applied proper URL structure across all menu items …" at bounding box center [118, 514] width 191 height 38
drag, startPoint x: 147, startPoint y: 530, endPoint x: 101, endPoint y: 442, distance: 100.2
click at [101, 442] on ul "Functional Navigation : Added href property to the MainMenuLinkData type and co…" at bounding box center [112, 493] width 203 height 160
click at [101, 442] on li "Functional Navigation : Added href property to the MainMenuLinkData type and co…" at bounding box center [118, 432] width 191 height 38
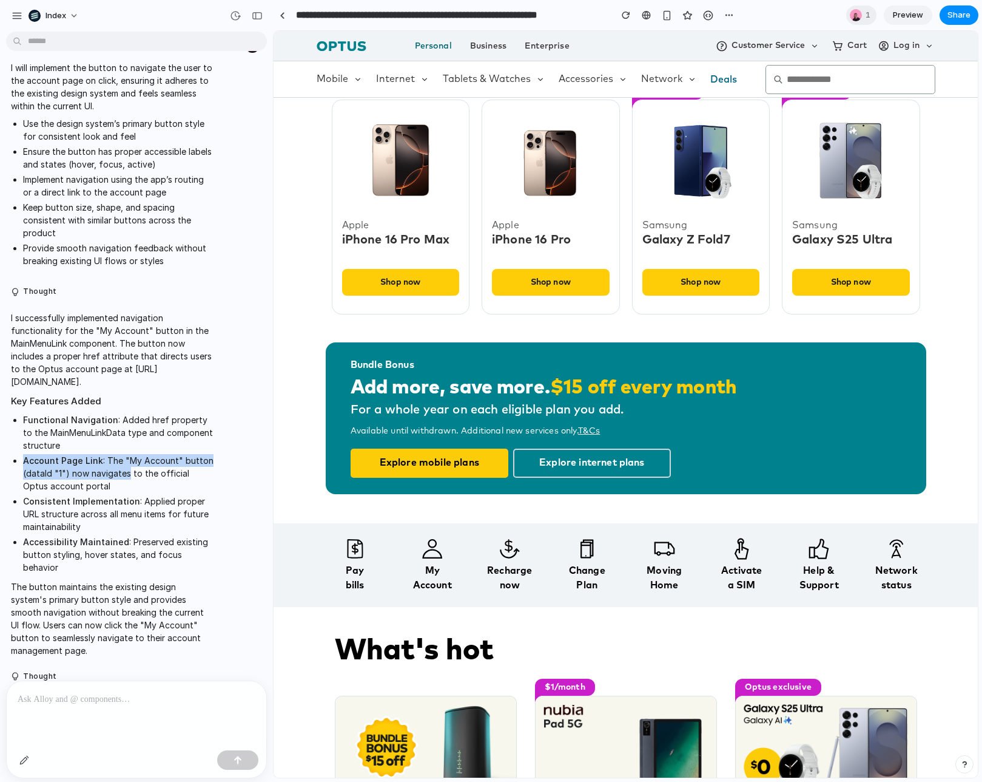
drag, startPoint x: 101, startPoint y: 442, endPoint x: 110, endPoint y: 477, distance: 36.4
click at [110, 477] on ul "Functional Navigation : Added href property to the MainMenuLinkData type and co…" at bounding box center [112, 493] width 203 height 160
click at [110, 477] on li "Account Page Link : The "My Account" button (dataId "1") now navigates to the o…" at bounding box center [118, 473] width 191 height 38
drag, startPoint x: 110, startPoint y: 477, endPoint x: 91, endPoint y: 441, distance: 40.4
click at [91, 441] on ul "Functional Navigation : Added href property to the MainMenuLinkData type and co…" at bounding box center [112, 493] width 203 height 160
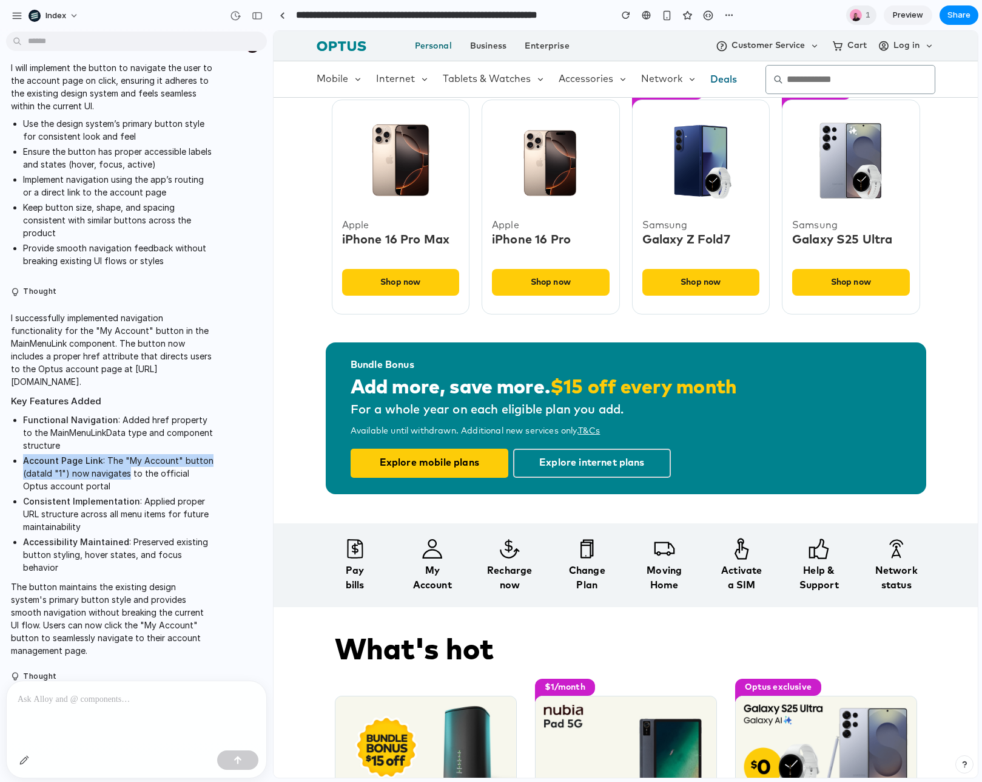
click at [91, 441] on li "Functional Navigation : Added href property to the MainMenuLinkData type and co…" at bounding box center [118, 432] width 191 height 38
drag, startPoint x: 91, startPoint y: 441, endPoint x: 122, endPoint y: 488, distance: 56.0
click at [122, 488] on ul "Functional Navigation : Added href property to the MainMenuLinkData type and co…" at bounding box center [112, 493] width 203 height 160
click at [122, 488] on li "Account Page Link : The "My Account" button (dataId "1") now navigates to the o…" at bounding box center [118, 473] width 191 height 38
click at [117, 353] on p "I successfully implemented navigation functionality for the "My Account" button…" at bounding box center [112, 349] width 203 height 76
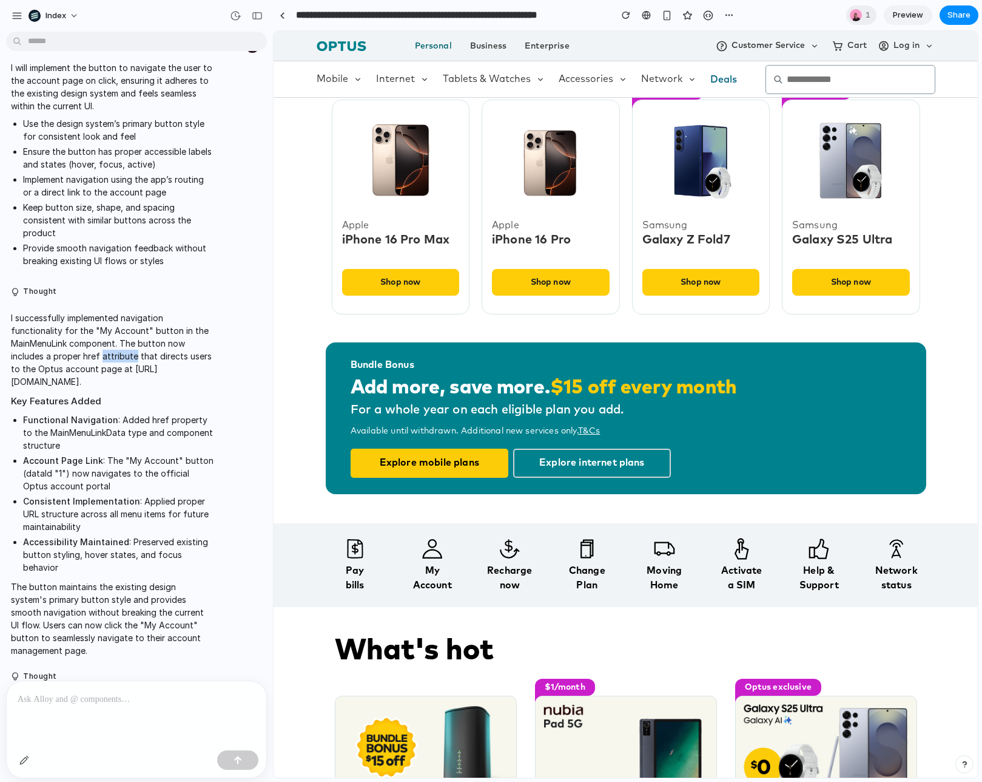
click at [117, 353] on p "I successfully implemented navigation functionality for the "My Account" button…" at bounding box center [112, 349] width 203 height 76
click at [127, 353] on p "I successfully implemented navigation functionality for the "My Account" button…" at bounding box center [112, 349] width 203 height 76
click at [74, 485] on li "Account Page Link : The "My Account" button (dataId "1") now navigates to the o…" at bounding box center [118, 473] width 191 height 38
drag, startPoint x: 74, startPoint y: 485, endPoint x: 111, endPoint y: 461, distance: 44.3
click at [111, 461] on li "Account Page Link : The "My Account" button (dataId "1") now navigates to the o…" at bounding box center [118, 473] width 191 height 38
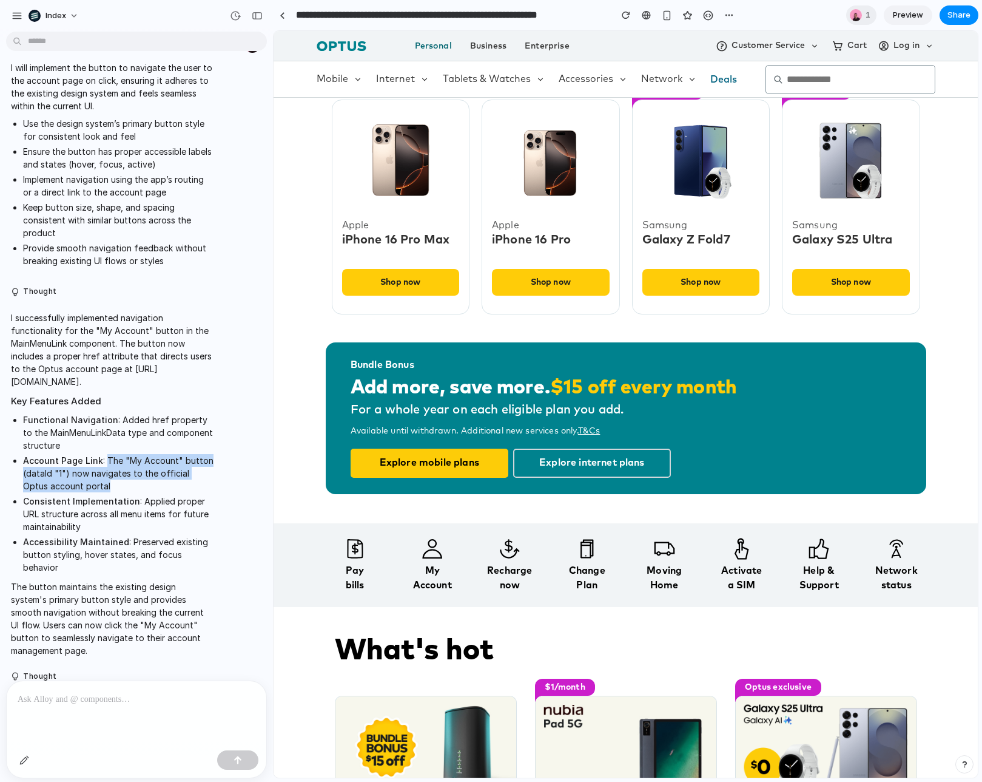
copy li "The "My Account" button (dataId "1") now navigates to the official Optus accoun…"
